Goal: Information Seeking & Learning: Learn about a topic

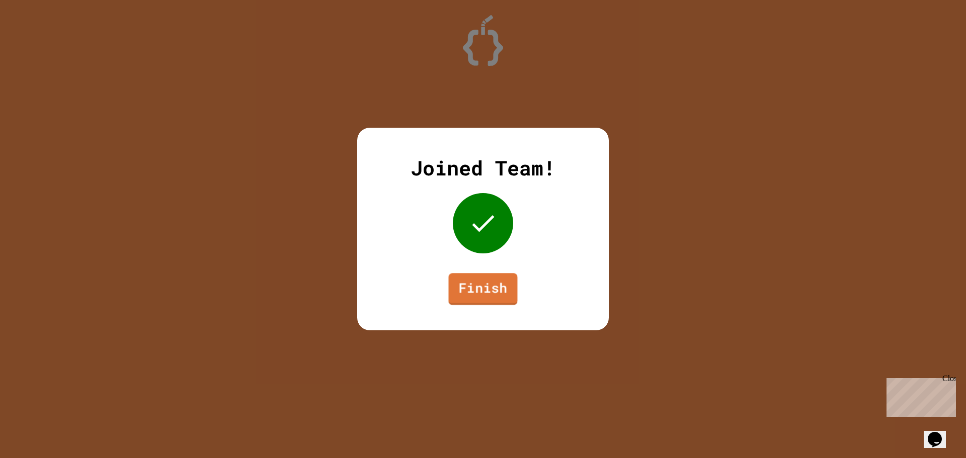
click at [478, 280] on link "Finish" at bounding box center [482, 289] width 69 height 32
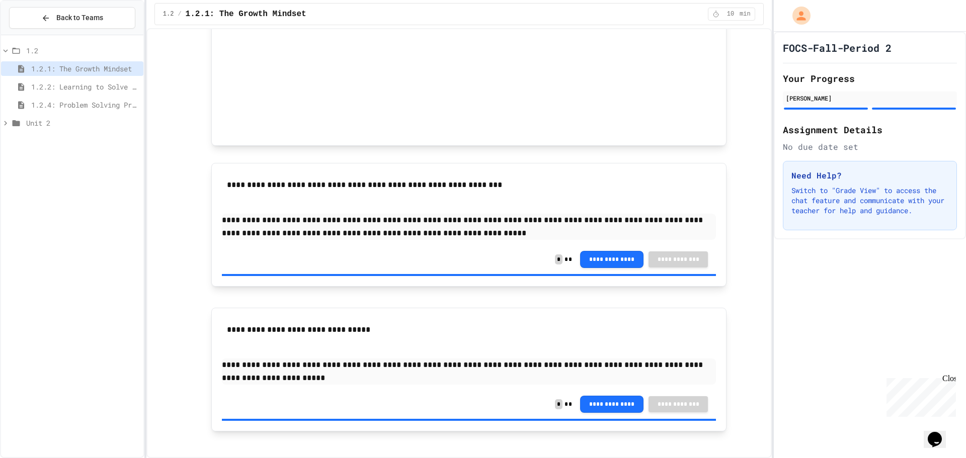
scroll to position [608, 0]
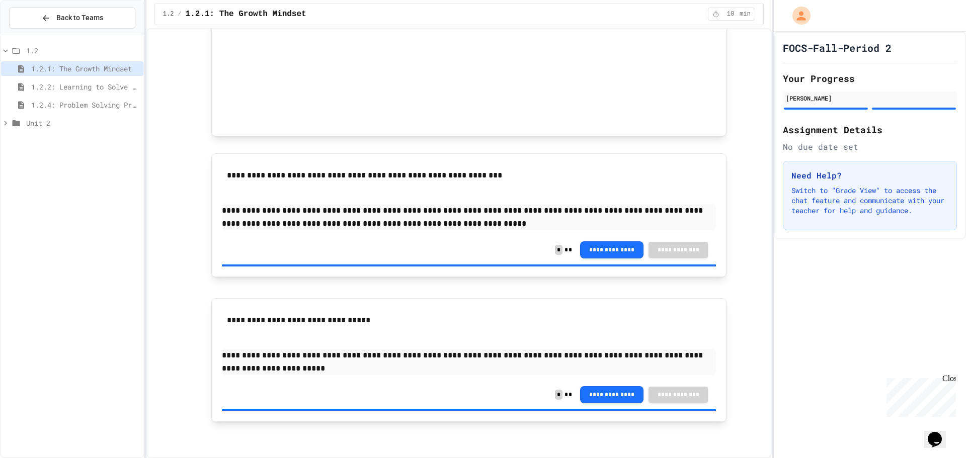
click at [46, 86] on span "1.2.2: Learning to Solve Hard Problems" at bounding box center [85, 86] width 108 height 11
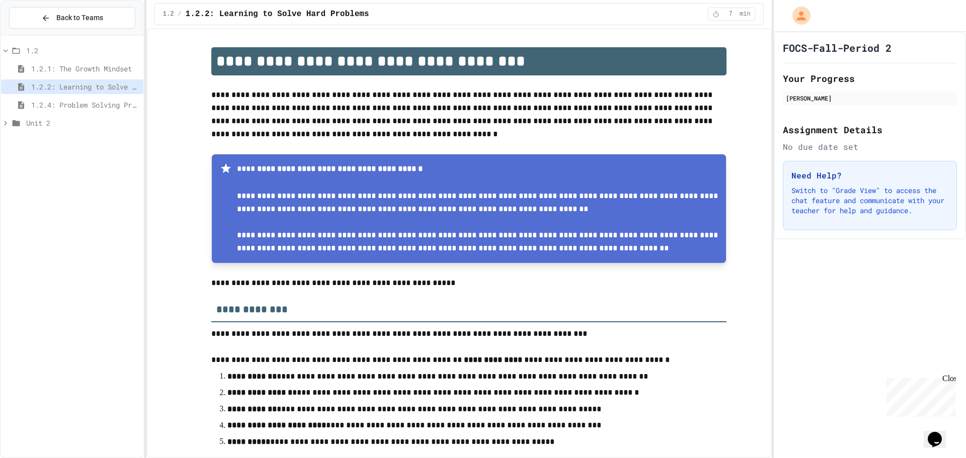
click at [90, 108] on span "1.2.4: Problem Solving Practice" at bounding box center [85, 105] width 108 height 11
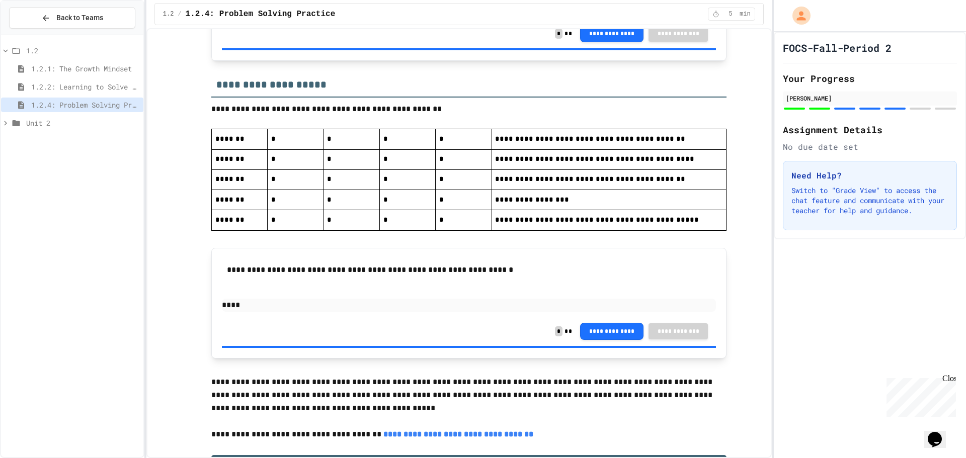
scroll to position [2214, 0]
